Goal: Task Accomplishment & Management: Complete application form

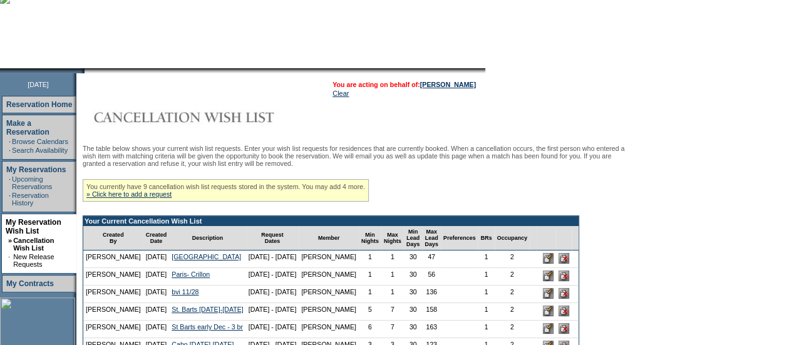
scroll to position [91, 0]
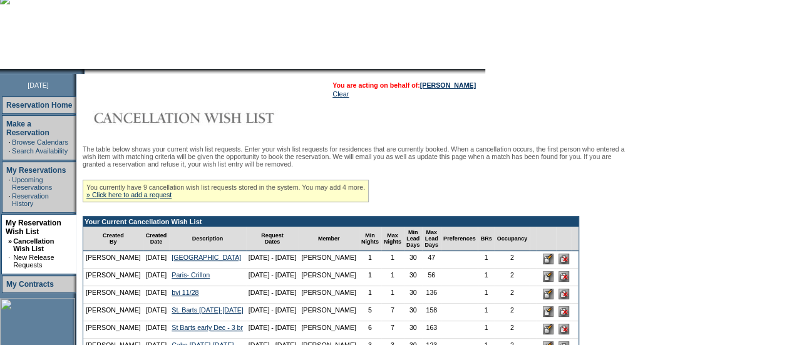
click at [168, 202] on div "You currently have 9 cancellation wish list requests stored in the system. You …" at bounding box center [226, 191] width 286 height 23
click at [168, 199] on link "» Click here to add a request" at bounding box center [128, 195] width 85 height 8
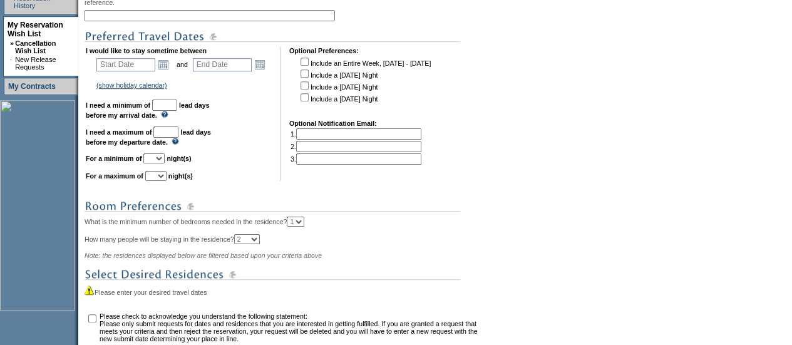
scroll to position [211, 0]
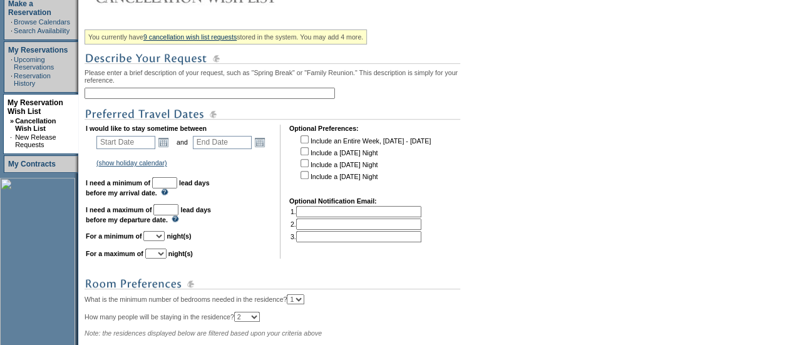
click at [285, 95] on input "text" at bounding box center [210, 93] width 251 height 11
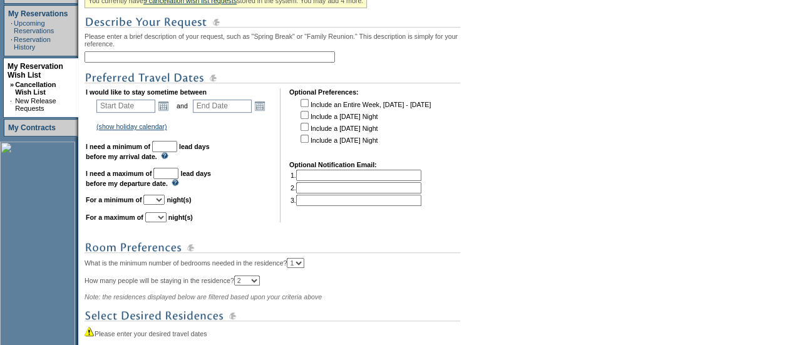
scroll to position [254, 0]
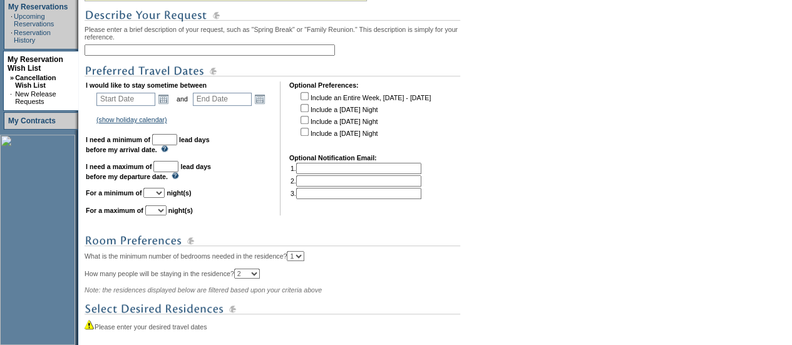
click at [230, 49] on input "text" at bounding box center [210, 49] width 251 height 11
click at [144, 48] on input "text" at bounding box center [210, 49] width 251 height 11
type input "BVI [DATE] add on"
click at [170, 100] on link "Open the calendar popup." at bounding box center [164, 99] width 14 height 14
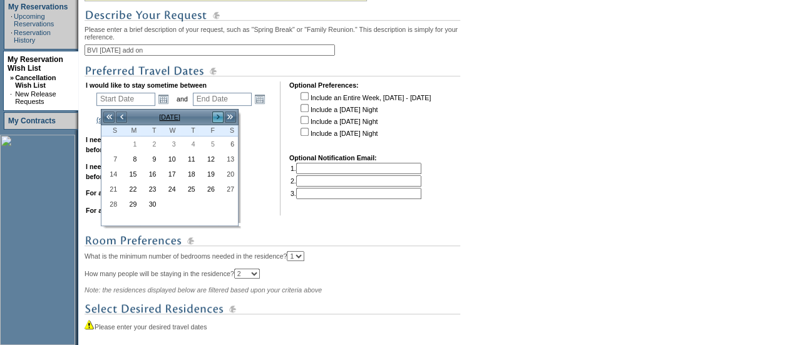
click at [220, 113] on link ">" at bounding box center [218, 117] width 13 height 13
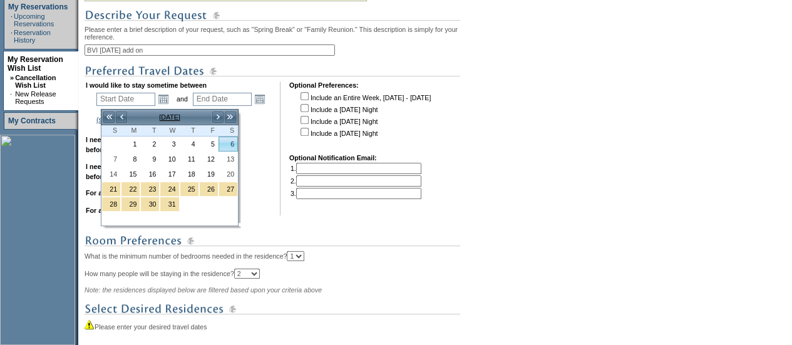
click at [232, 143] on link "6" at bounding box center [228, 144] width 18 height 14
type input "[DATE]"
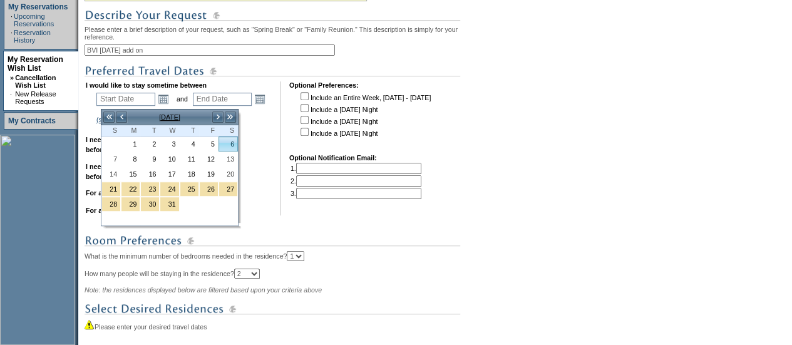
type input "96"
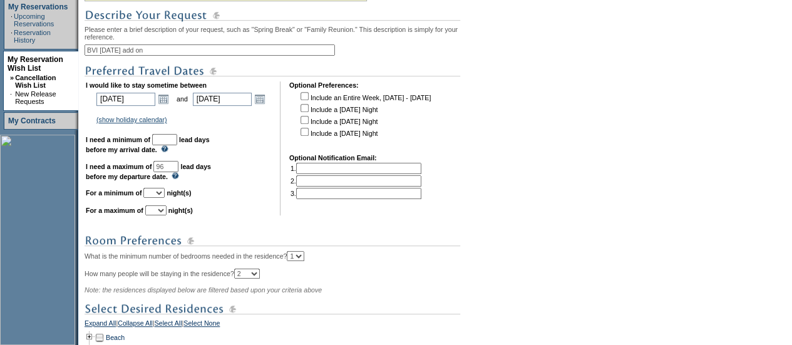
click at [177, 145] on input "text" at bounding box center [164, 139] width 25 height 11
type input "30"
click at [165, 195] on select "1 2 3 4 5 6 7 8 9 10 11 12 13 14" at bounding box center [153, 193] width 21 height 10
select select "1"
click at [158, 194] on select "1 2 3 4 5 6 7 8 9 10 11 12 13 14" at bounding box center [153, 193] width 21 height 10
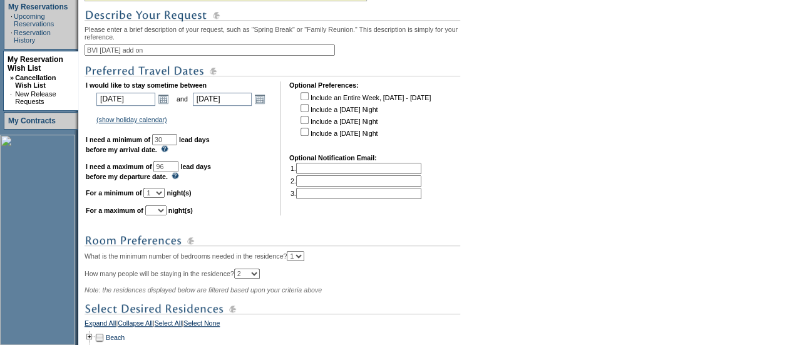
click at [167, 215] on select "1 2 3 4 5 6 7 8 9 10 11 12 13 14" at bounding box center [155, 210] width 21 height 10
select select "1"
click at [160, 212] on select "1 2 3 4 5 6 7 8 9 10 11 12 13 14" at bounding box center [155, 210] width 21 height 10
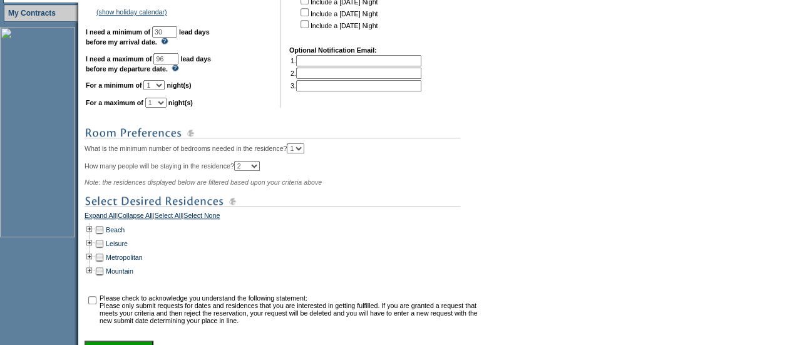
scroll to position [363, 0]
click at [93, 236] on td at bounding box center [90, 229] width 10 height 14
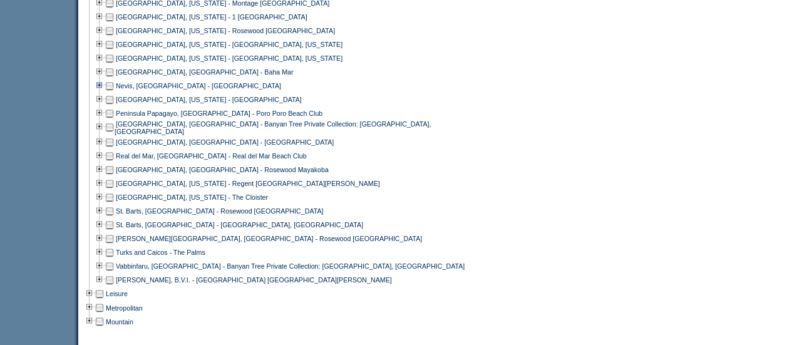
scroll to position [879, 0]
click at [111, 286] on td at bounding box center [110, 279] width 10 height 14
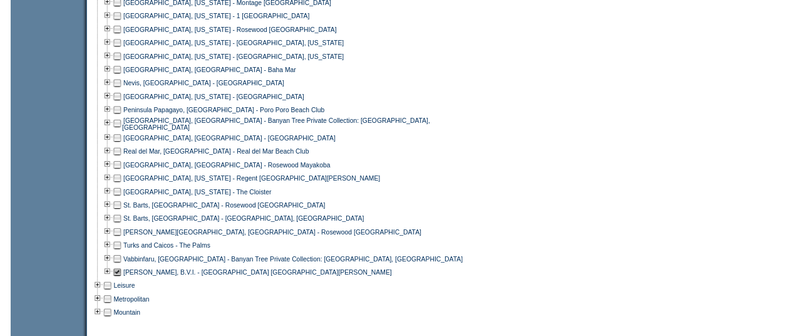
scroll to position [1047, 0]
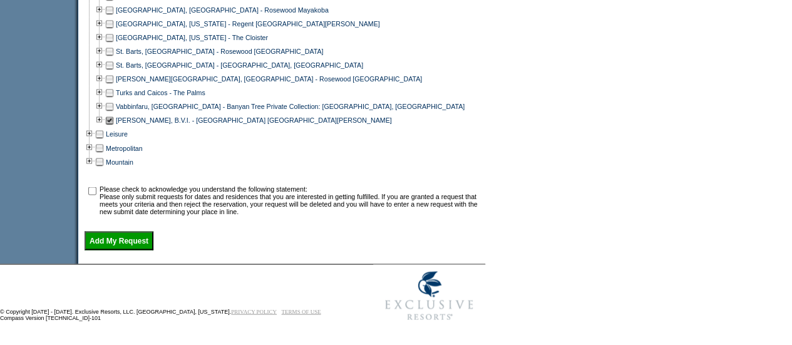
click at [93, 189] on input "checkbox" at bounding box center [92, 191] width 8 height 8
checkbox input "true"
click at [111, 240] on input "Add My Request" at bounding box center [119, 240] width 69 height 19
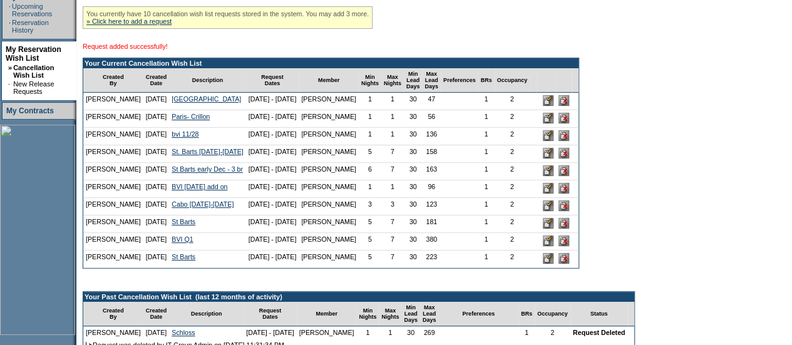
scroll to position [265, 0]
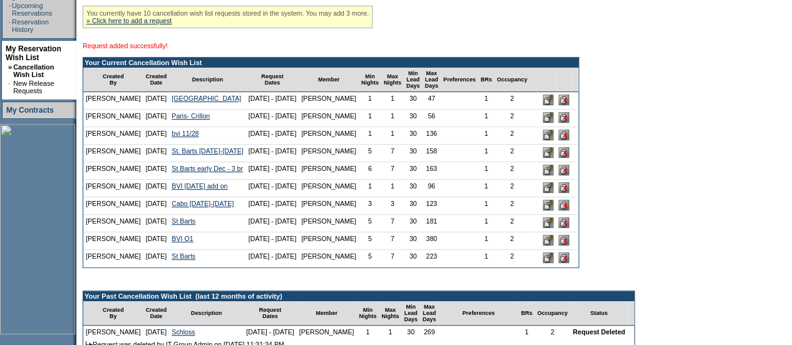
click at [569, 140] on input "image" at bounding box center [564, 135] width 11 height 11
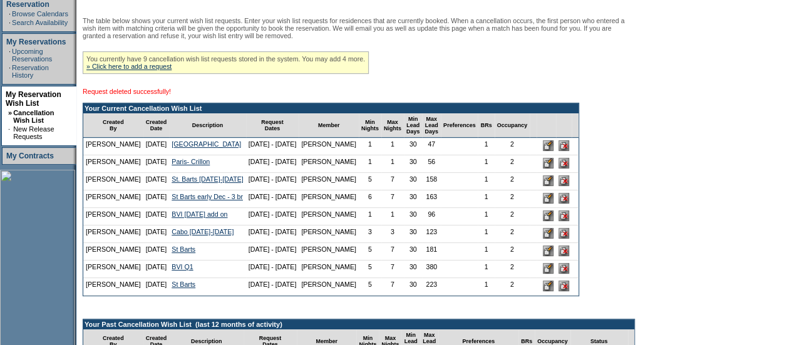
scroll to position [219, 0]
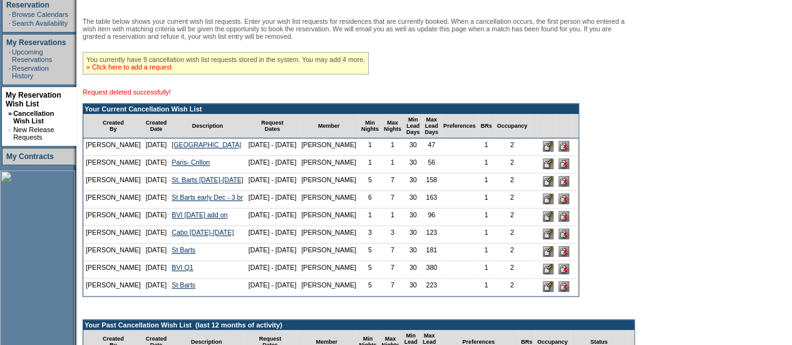
click at [159, 70] on link "» Click here to add a request" at bounding box center [128, 67] width 85 height 8
